Goal: Navigation & Orientation: Understand site structure

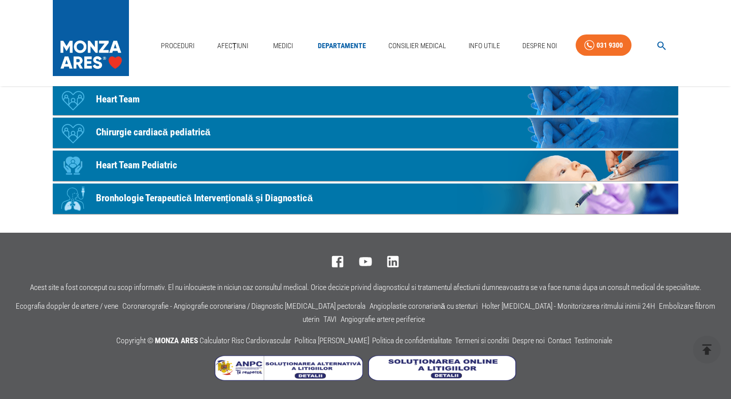
scroll to position [644, 0]
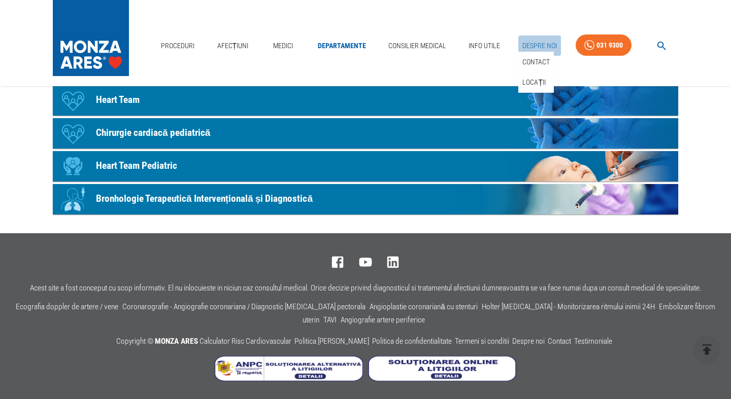
click at [531, 45] on link "Despre Noi" at bounding box center [539, 46] width 43 height 21
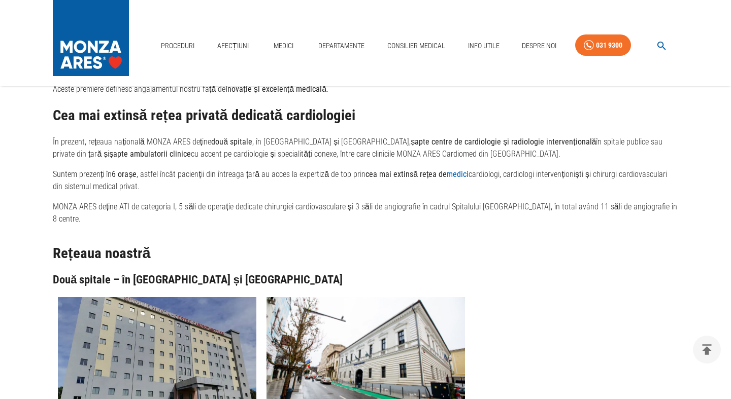
scroll to position [785, 0]
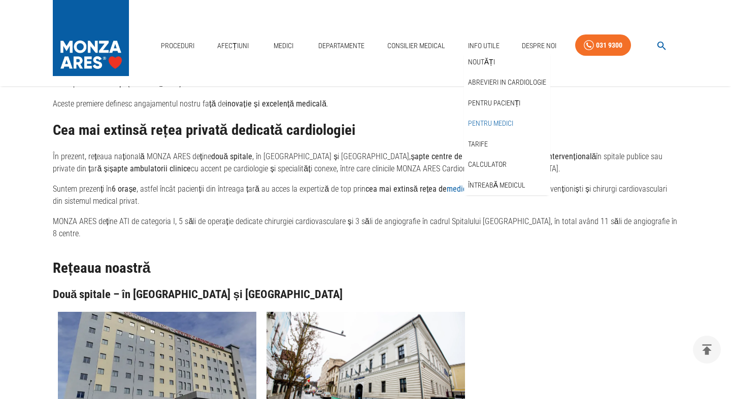
click at [483, 120] on link "Pentru medici" at bounding box center [490, 123] width 49 height 17
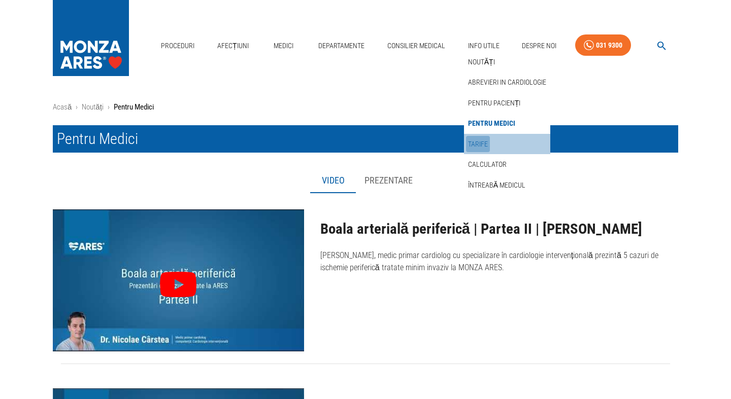
click at [488, 143] on link "Tarife" at bounding box center [478, 144] width 24 height 17
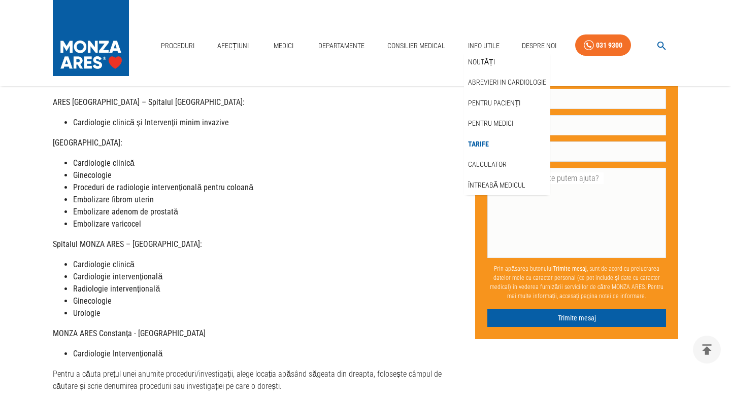
scroll to position [206, 0]
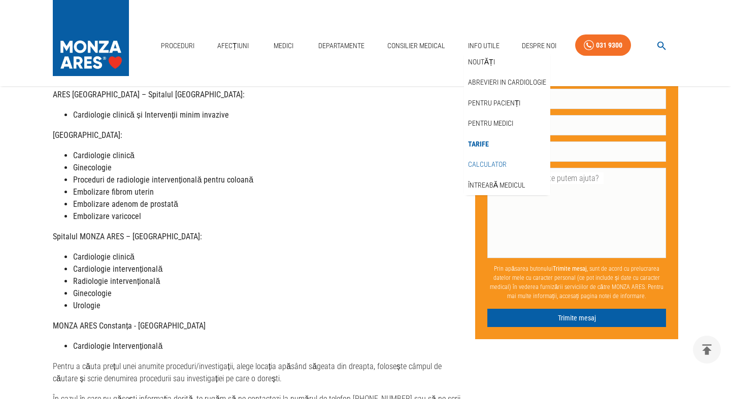
click at [488, 164] on link "Calculator" at bounding box center [487, 164] width 43 height 17
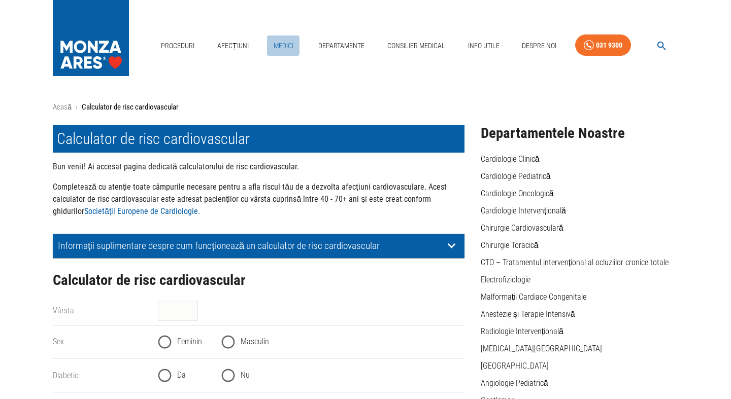
click at [283, 41] on link "Medici" at bounding box center [283, 46] width 32 height 21
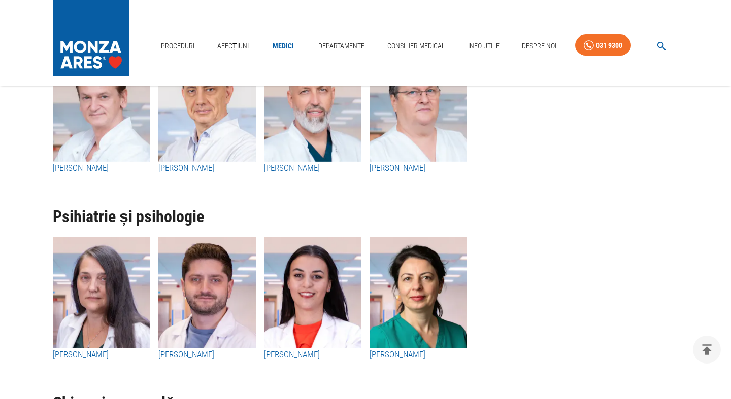
scroll to position [3496, 0]
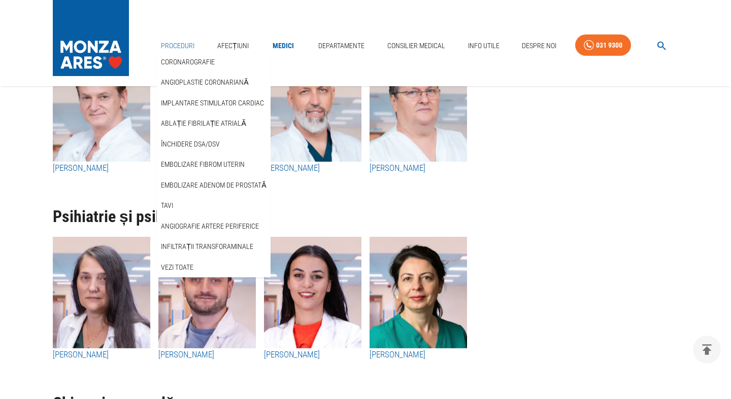
click at [178, 48] on link "Proceduri" at bounding box center [178, 46] width 42 height 21
